Goal: Transaction & Acquisition: Purchase product/service

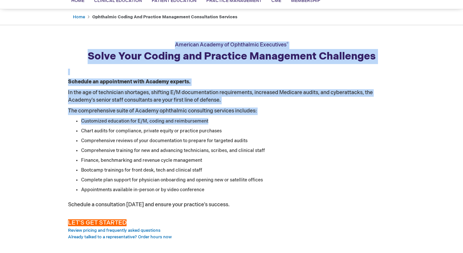
scroll to position [143, 0]
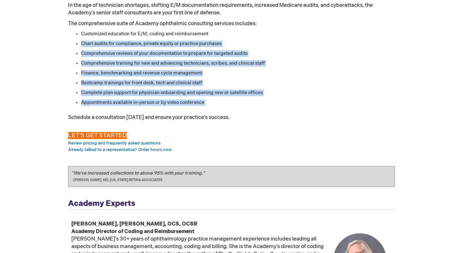
drag, startPoint x: 216, startPoint y: 172, endPoint x: 227, endPoint y: 107, distance: 66.0
copy div "Chart audits for compliance, private equity or practice purchases Comprehensive…"
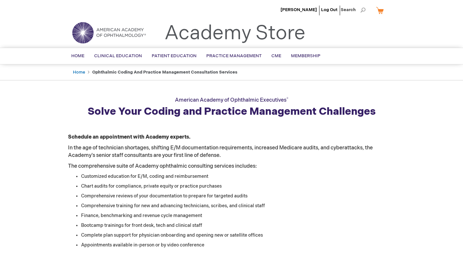
scroll to position [0, 0]
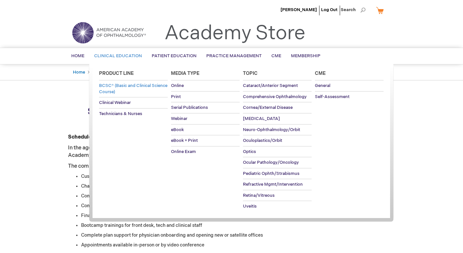
click at [121, 89] on link "BCSC® (Basic and Clinical Science Course)" at bounding box center [133, 89] width 69 height 17
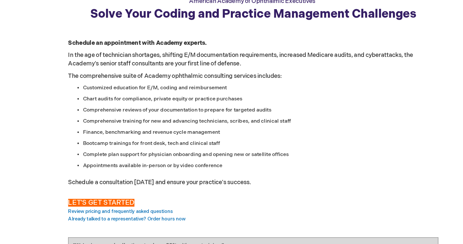
scroll to position [78, 0]
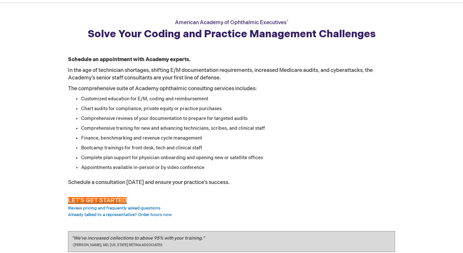
click at [99, 199] on span "LET'S GET STARTED" at bounding box center [97, 200] width 59 height 7
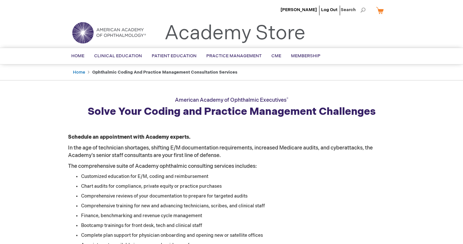
scroll to position [0, 0]
click at [76, 57] on span "Home" at bounding box center [77, 55] width 13 height 5
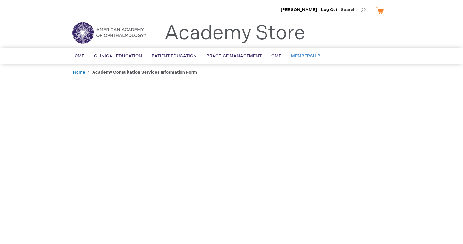
click at [301, 51] on link "Membership" at bounding box center [305, 56] width 39 height 16
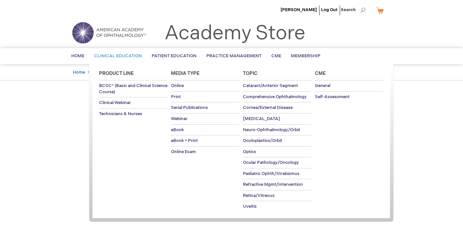
click at [109, 59] on link "Clinical Education" at bounding box center [118, 56] width 58 height 16
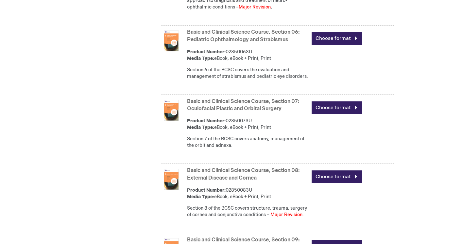
scroll to position [719, 0]
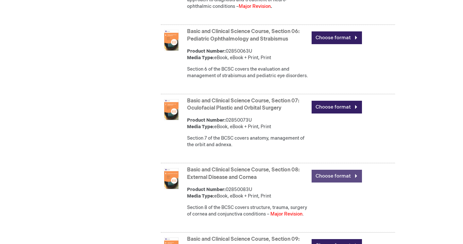
click at [324, 181] on link "Choose format" at bounding box center [337, 176] width 50 height 13
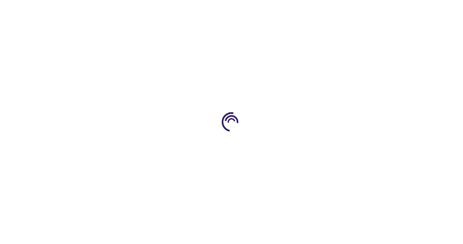
type input "0"
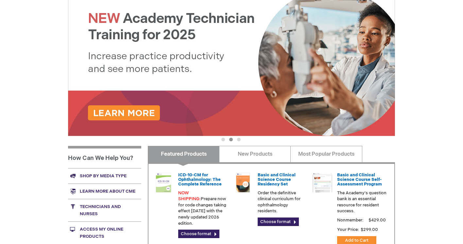
scroll to position [101, 0]
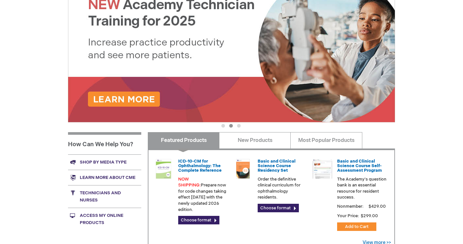
click at [239, 124] on button "3" at bounding box center [239, 126] width 4 height 4
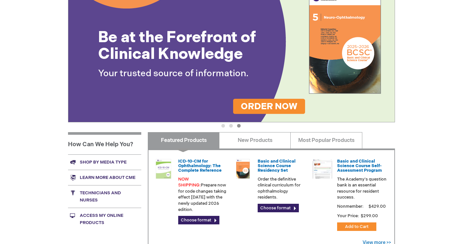
click at [224, 126] on button "1" at bounding box center [224, 126] width 4 height 4
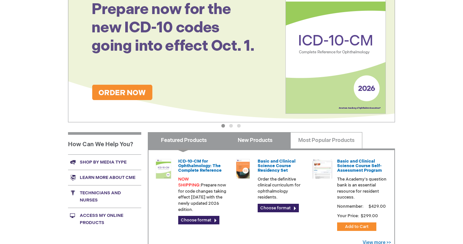
click at [239, 141] on link "New Products" at bounding box center [255, 140] width 72 height 16
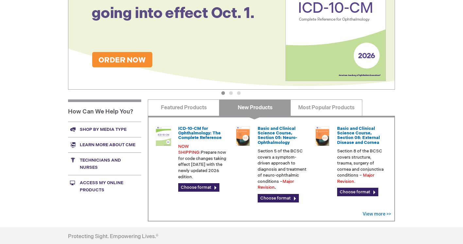
scroll to position [116, 0]
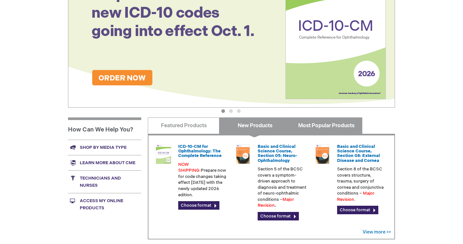
click at [314, 121] on link "Most Popular Products" at bounding box center [327, 125] width 72 height 16
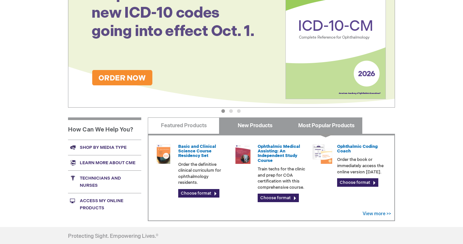
click at [245, 128] on link "New Products" at bounding box center [255, 125] width 72 height 16
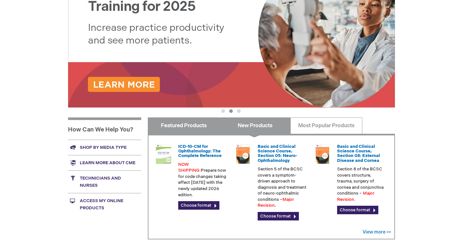
click at [202, 126] on link "Featured Products" at bounding box center [184, 125] width 72 height 16
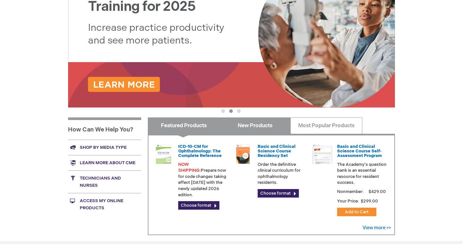
click at [264, 127] on link "New Products" at bounding box center [255, 125] width 72 height 16
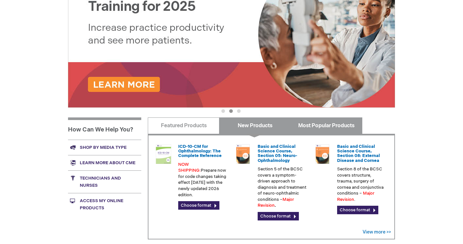
click at [326, 121] on link "Most Popular Products" at bounding box center [327, 125] width 72 height 16
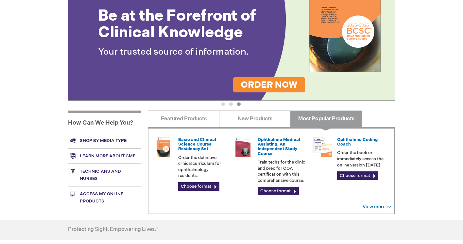
scroll to position [147, 0]
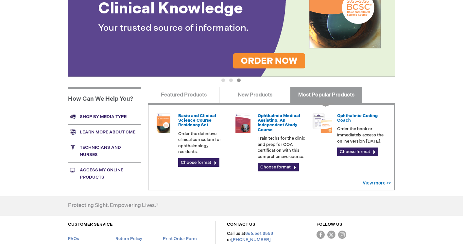
click at [232, 80] on button "2" at bounding box center [231, 81] width 4 height 4
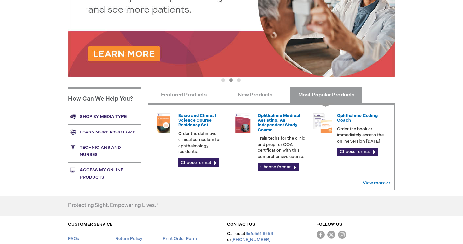
click at [223, 80] on button "1" at bounding box center [224, 81] width 4 height 4
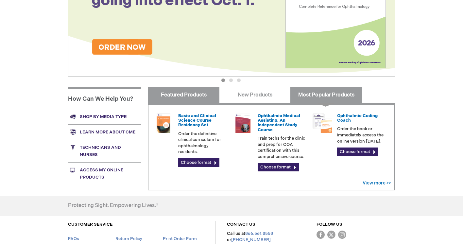
click at [203, 95] on link "Featured Products" at bounding box center [184, 95] width 72 height 16
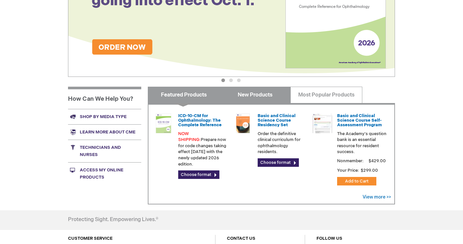
click at [241, 95] on link "New Products" at bounding box center [255, 95] width 72 height 16
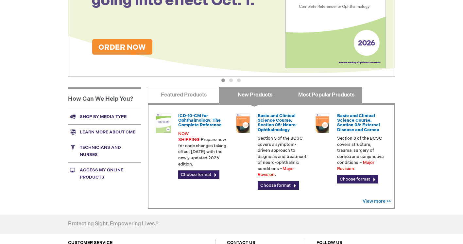
click at [314, 89] on link "Most Popular Products" at bounding box center [327, 95] width 72 height 16
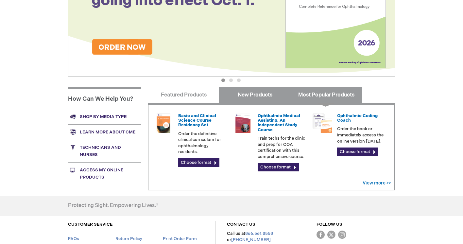
click at [267, 95] on link "New Products" at bounding box center [255, 95] width 72 height 16
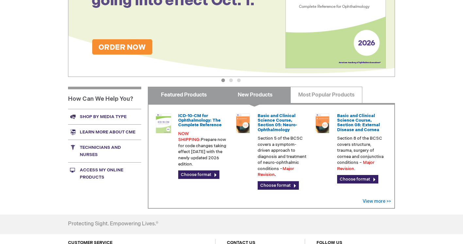
click at [201, 94] on link "Featured Products" at bounding box center [184, 95] width 72 height 16
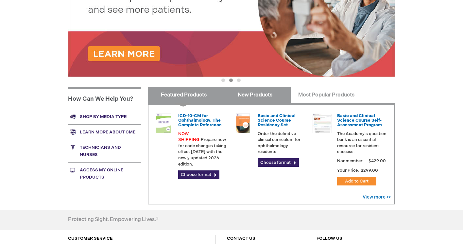
click at [251, 98] on link "New Products" at bounding box center [255, 95] width 72 height 16
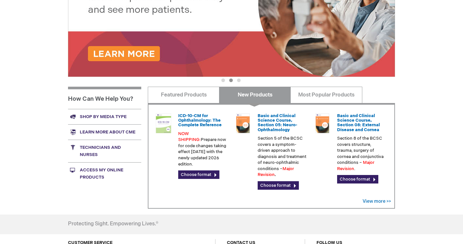
click at [316, 86] on div "Academy Store | American Academy of Ophthalmology Previous Next 1 2 3 Featured …" at bounding box center [231, 15] width 327 height 170
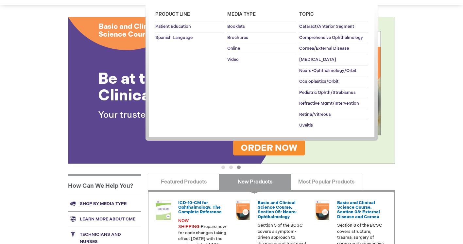
scroll to position [126, 0]
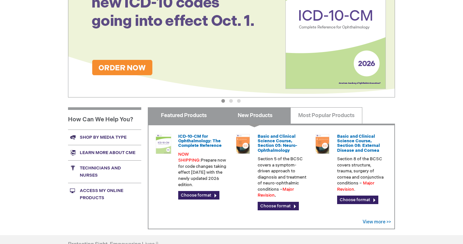
click at [190, 116] on link "Featured Products" at bounding box center [184, 115] width 72 height 16
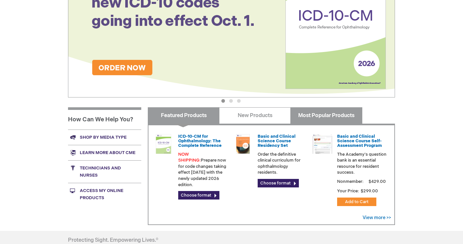
click at [326, 110] on link "Most Popular Products" at bounding box center [327, 115] width 72 height 16
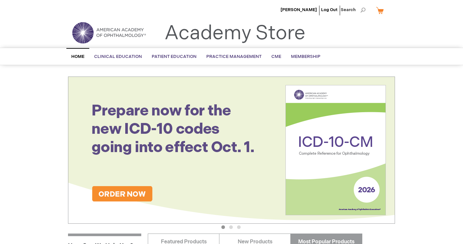
scroll to position [0, 0]
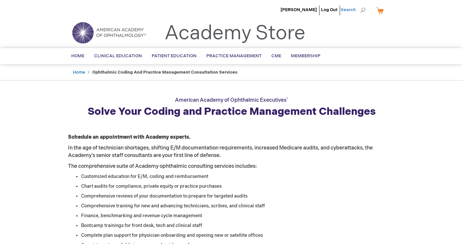
click at [365, 8] on span "Search" at bounding box center [353, 9] width 25 height 13
type input "TELEMEDICINE"
click at [363, 10] on button "Search" at bounding box center [363, 10] width 5 height 10
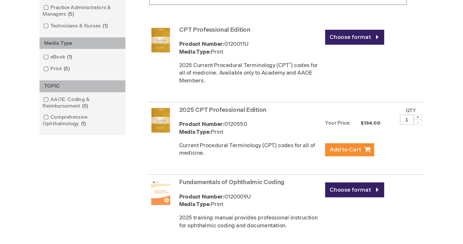
scroll to position [177, 0]
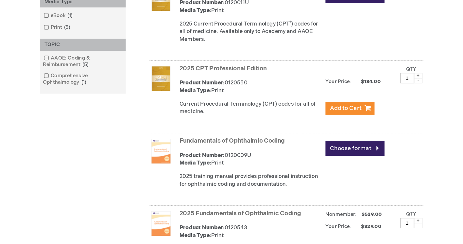
click at [187, 153] on link "Fundamentals of Ophthalmic Coding" at bounding box center [232, 156] width 90 height 6
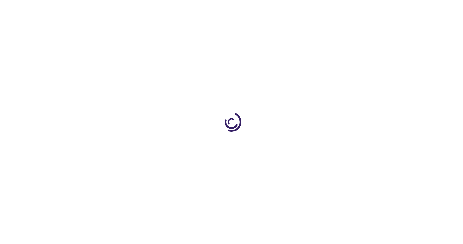
type input "0"
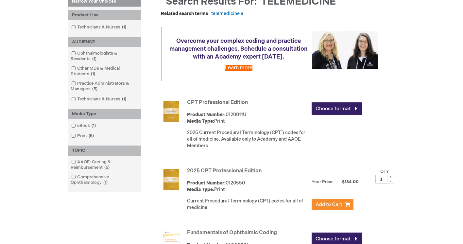
scroll to position [68, 0]
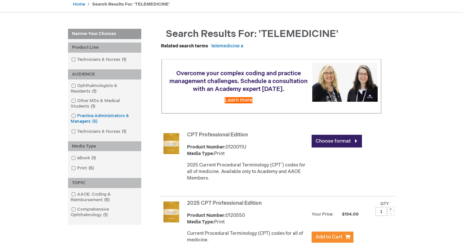
click at [112, 117] on link "Practice Administrators & Managers 5 items" at bounding box center [105, 119] width 70 height 12
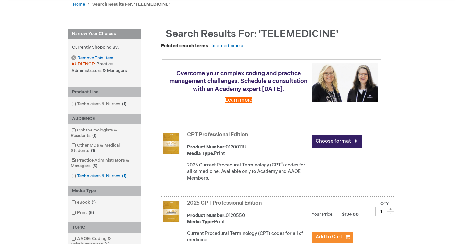
click at [106, 174] on link "Technicians & Nurses 1 item" at bounding box center [99, 176] width 59 height 6
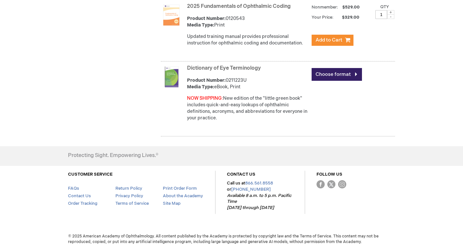
scroll to position [351, 0]
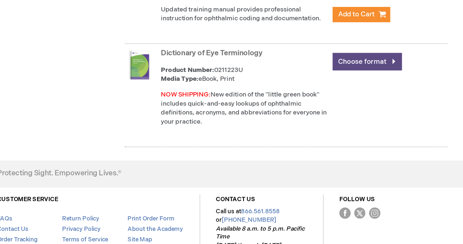
click at [312, 105] on link "Choose format" at bounding box center [337, 111] width 50 height 13
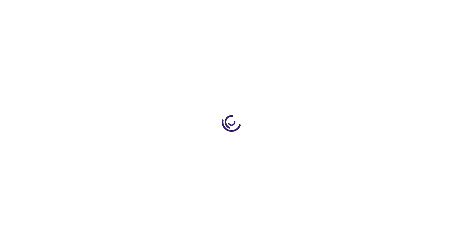
type input "0"
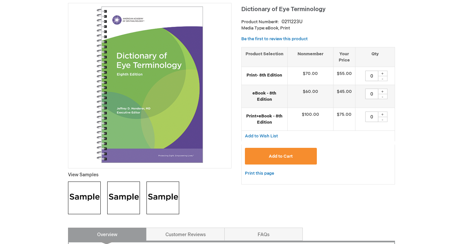
scroll to position [94, 0]
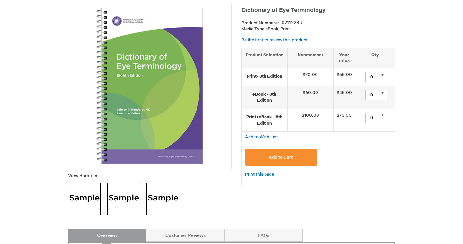
click at [136, 209] on img at bounding box center [123, 199] width 33 height 33
click at [87, 206] on img at bounding box center [84, 199] width 33 height 33
click at [165, 210] on img at bounding box center [163, 199] width 33 height 33
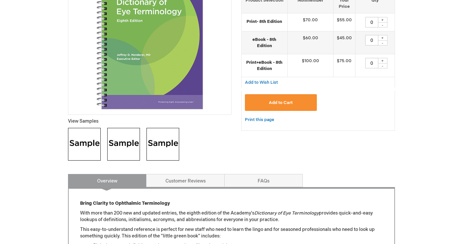
scroll to position [229, 0]
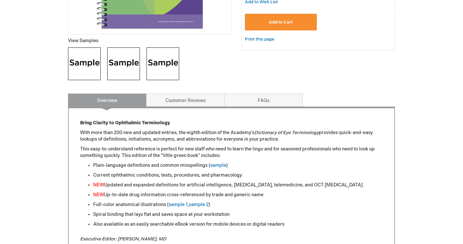
click at [211, 93] on div "Dictionary of Eye Terminology Product Number 0211223U Media Type: eBook, Print …" at bounding box center [231, 154] width 327 height 570
click at [210, 100] on link "Customer Reviews" at bounding box center [185, 100] width 79 height 13
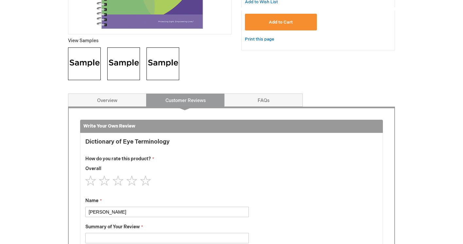
scroll to position [322, 0]
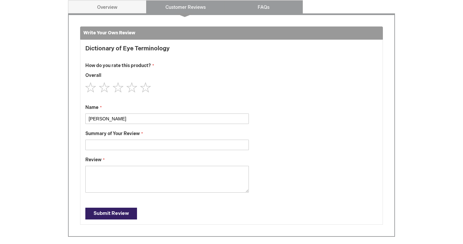
click at [263, 12] on link "FAQs" at bounding box center [263, 6] width 79 height 13
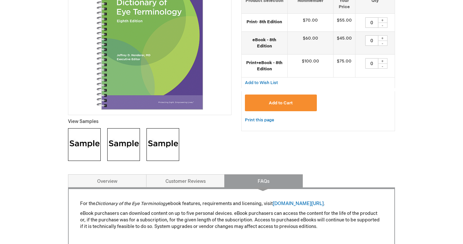
scroll to position [142, 0]
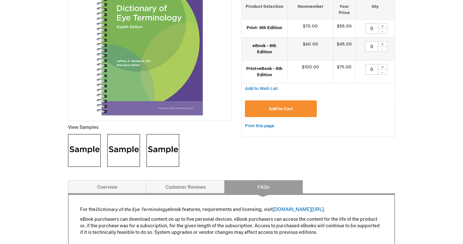
click at [129, 194] on div "For the Dictionary of the Eye Terminology ebook features, requirements and lice…" at bounding box center [231, 222] width 327 height 58
click at [134, 188] on link "Overview" at bounding box center [107, 186] width 79 height 13
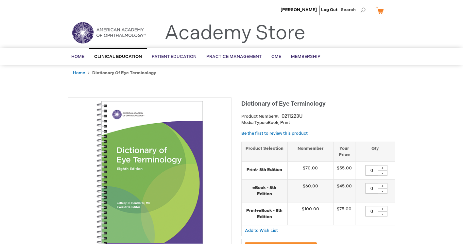
scroll to position [0, 0]
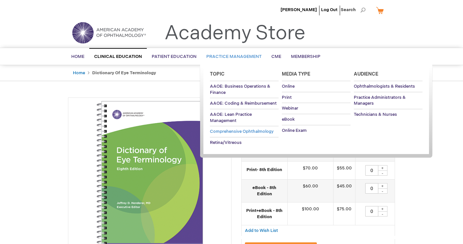
click at [235, 129] on span "Comprehensive Ophthalmology" at bounding box center [242, 131] width 64 height 5
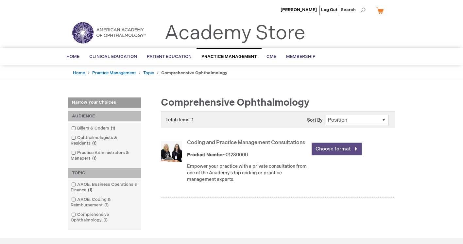
click at [338, 147] on link "Choose format" at bounding box center [337, 149] width 50 height 13
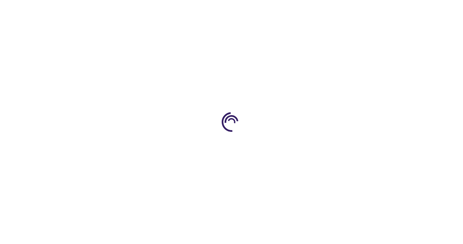
type input "0"
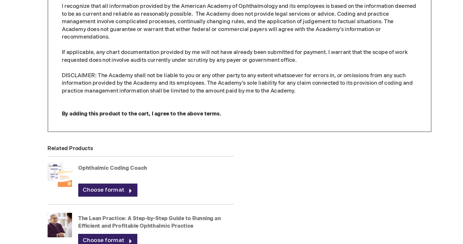
scroll to position [553, 0]
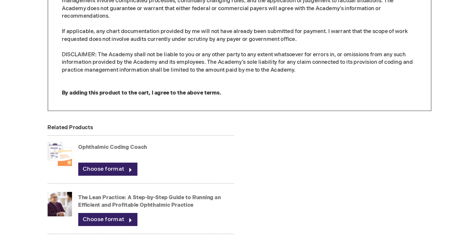
click at [132, 202] on link "The Lean Practice: A Step-by-Step Guide to Running an Efficient and Profitable …" at bounding box center [154, 208] width 121 height 12
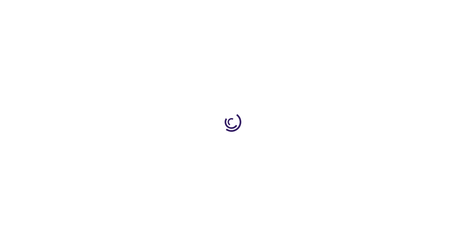
type input "0"
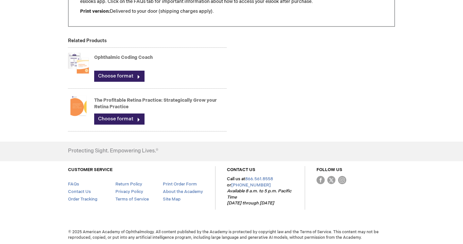
scroll to position [591, 0]
click at [202, 102] on link "The Profitable Retina Practice: Strategically Grow your Retina Practice" at bounding box center [155, 104] width 123 height 12
click at [200, 99] on link "The Profitable Retina Practice: Strategically Grow your Retina Practice" at bounding box center [155, 104] width 123 height 12
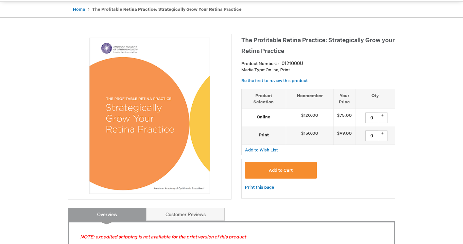
scroll to position [145, 0]
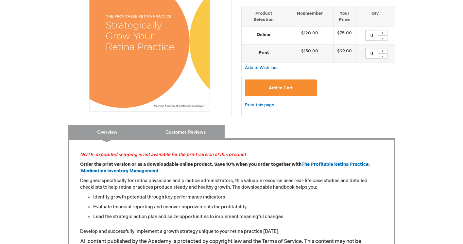
click at [198, 133] on link "Customer Reviews" at bounding box center [185, 131] width 79 height 13
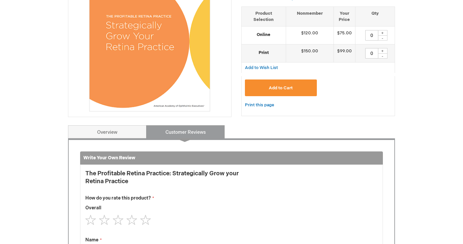
scroll to position [270, 0]
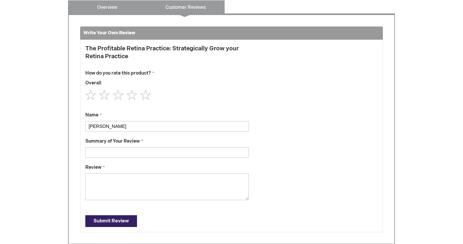
click at [111, 12] on link "Overview" at bounding box center [107, 6] width 79 height 13
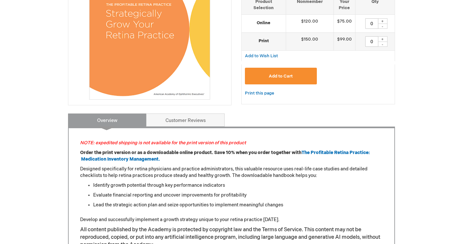
scroll to position [44, 0]
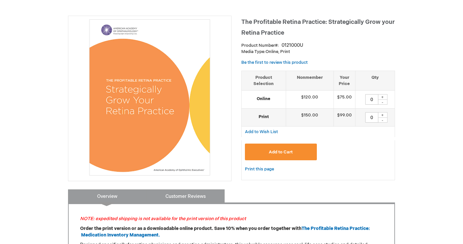
click at [170, 197] on link "Customer Reviews" at bounding box center [185, 195] width 79 height 13
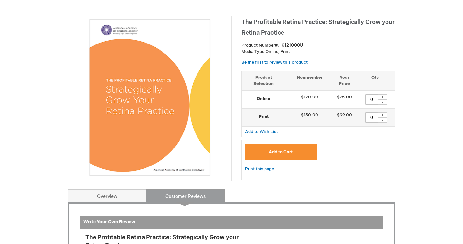
scroll to position [270, 0]
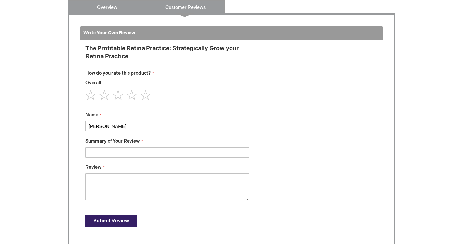
click at [120, 7] on link "Overview" at bounding box center [107, 6] width 79 height 13
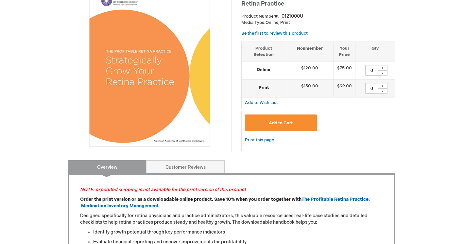
scroll to position [97, 0]
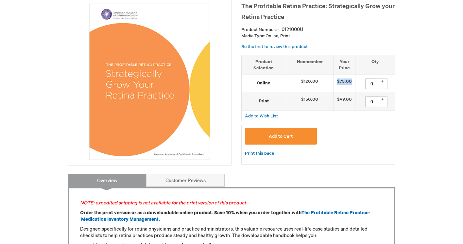
drag, startPoint x: 351, startPoint y: 82, endPoint x: 338, endPoint y: 81, distance: 13.1
click at [338, 81] on td "$75.00" at bounding box center [345, 84] width 22 height 18
copy td "$75.00"
click at [343, 78] on td "$75.00" at bounding box center [345, 84] width 22 height 18
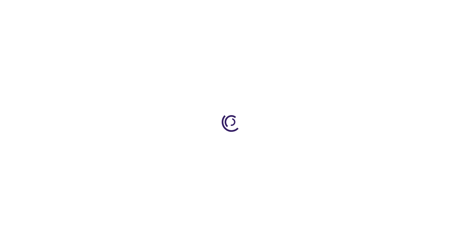
type input "0"
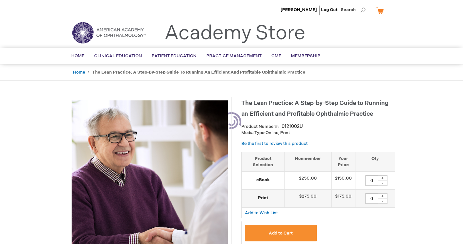
click at [177, 102] on img at bounding box center [150, 178] width 156 height 156
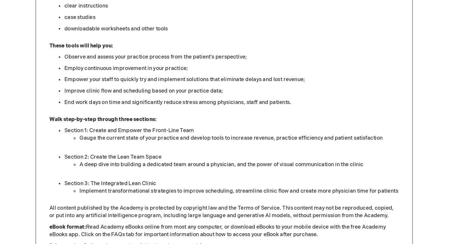
scroll to position [392, 0]
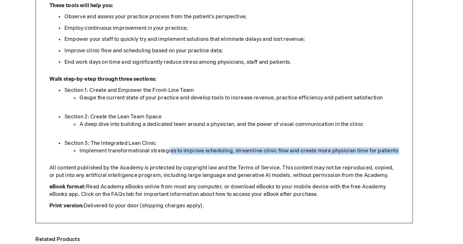
drag, startPoint x: 147, startPoint y: 133, endPoint x: 201, endPoint y: 138, distance: 53.9
click at [201, 138] on div "NOTE: expedited shipping is not available for the print version of this product…" at bounding box center [231, 59] width 303 height 309
copy div "es to improve scheduling, streamline clinic flow and create more physician time…"
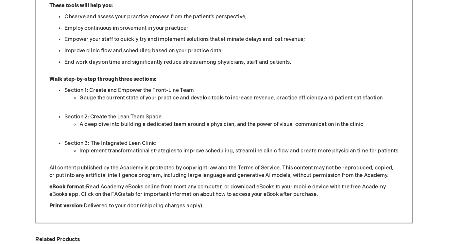
drag, startPoint x: 201, startPoint y: 138, endPoint x: 266, endPoint y: 157, distance: 68.0
click at [266, 157] on div "NOTE: expedited shipping is not available for the print version of this product…" at bounding box center [231, 59] width 303 height 309
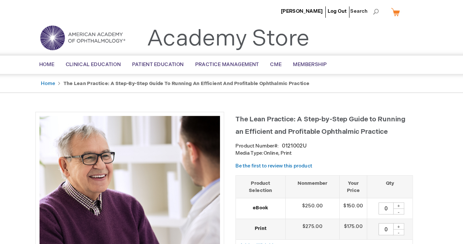
scroll to position [0, 0]
click at [341, 9] on span "Search" at bounding box center [353, 9] width 25 height 13
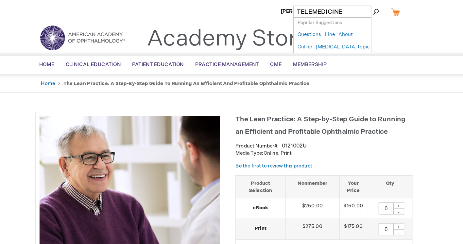
type input "TELEMEDICINE"
click at [361, 10] on button "Search" at bounding box center [363, 10] width 5 height 10
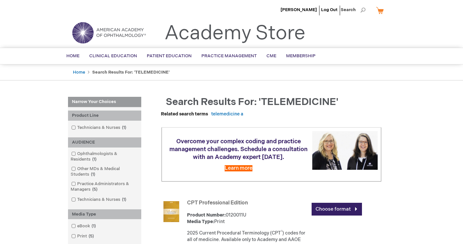
click at [137, 32] on img at bounding box center [109, 33] width 79 height 24
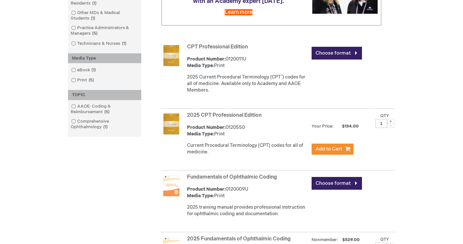
scroll to position [76, 0]
